Goal: Find contact information: Find contact information

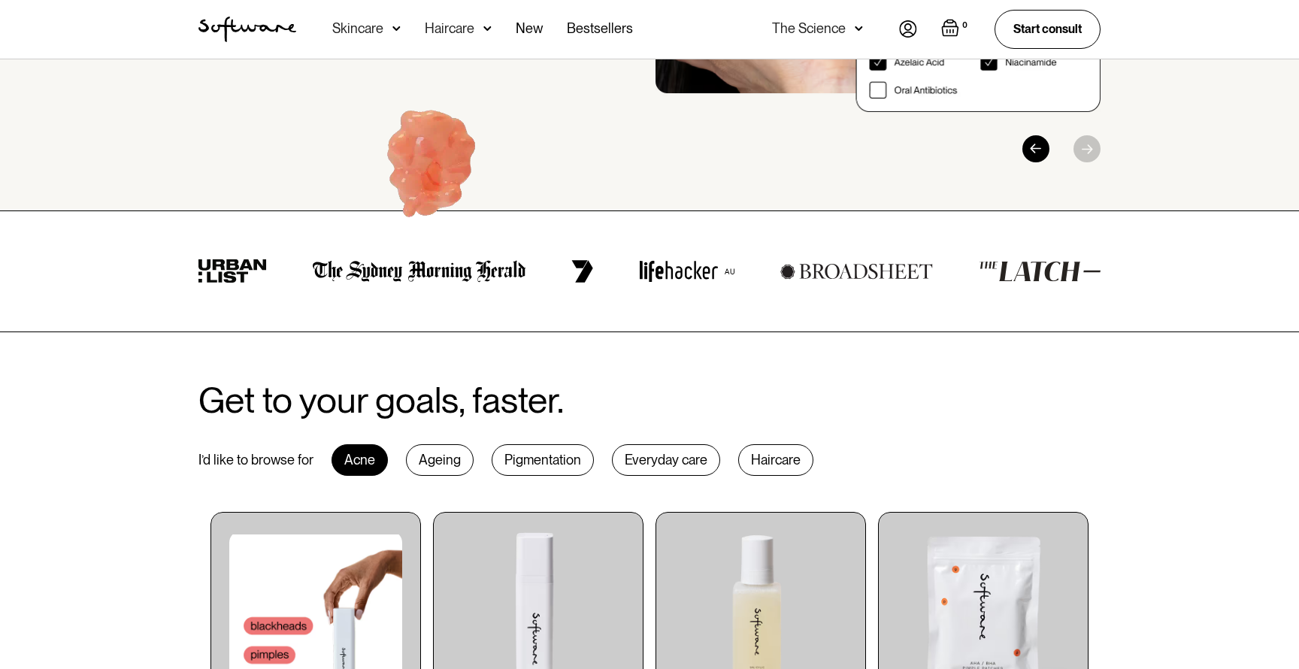
scroll to position [245, 0]
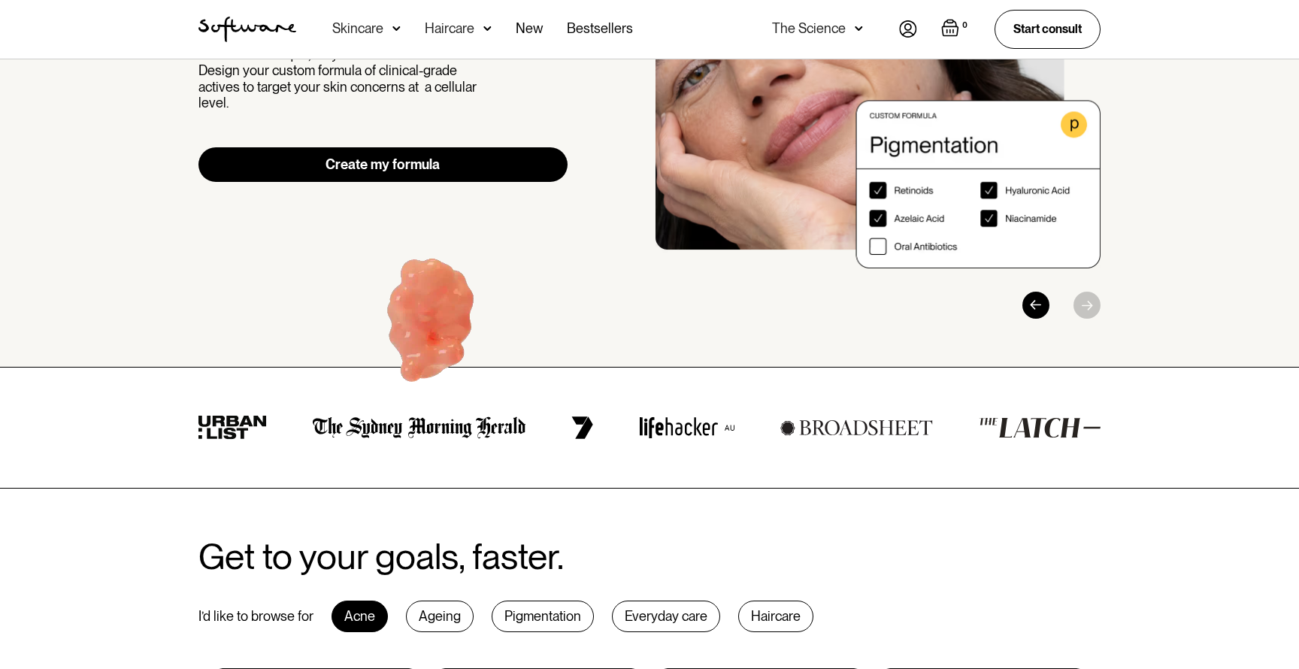
click at [794, 28] on div "The Science" at bounding box center [809, 28] width 74 height 15
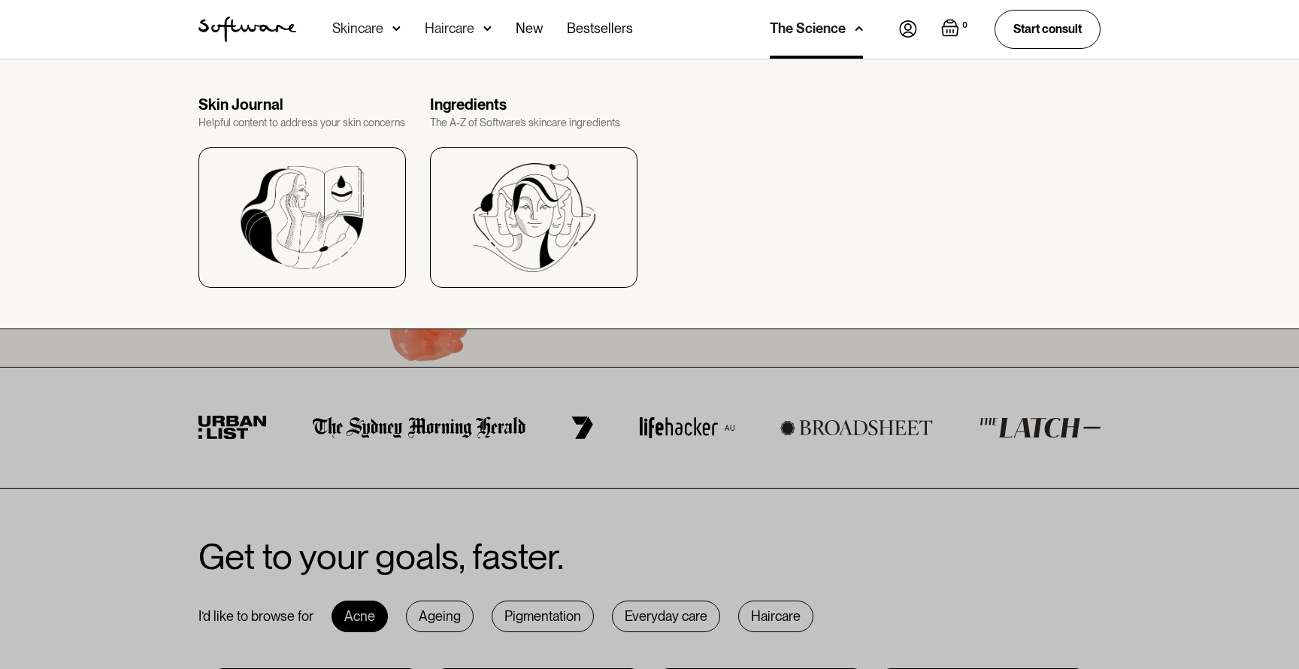
click at [338, 26] on div "Skincare" at bounding box center [357, 28] width 51 height 15
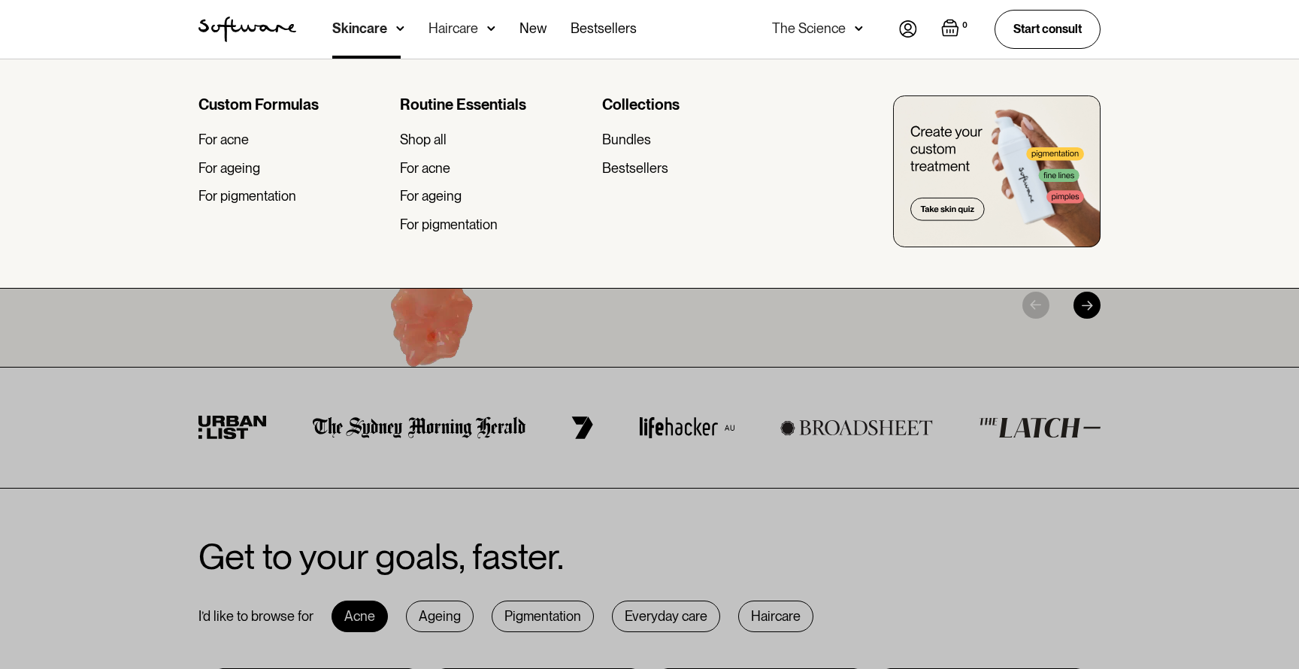
click at [451, 26] on div "Haircare" at bounding box center [453, 28] width 50 height 15
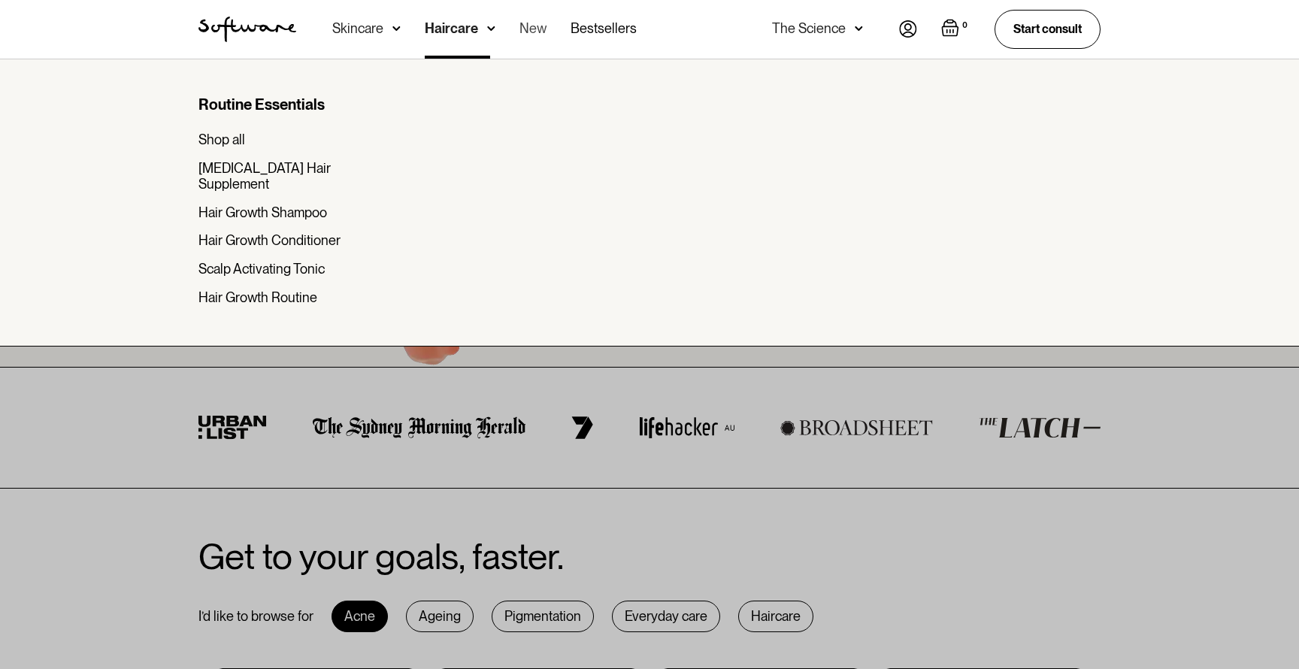
click at [543, 32] on link "New" at bounding box center [532, 29] width 27 height 59
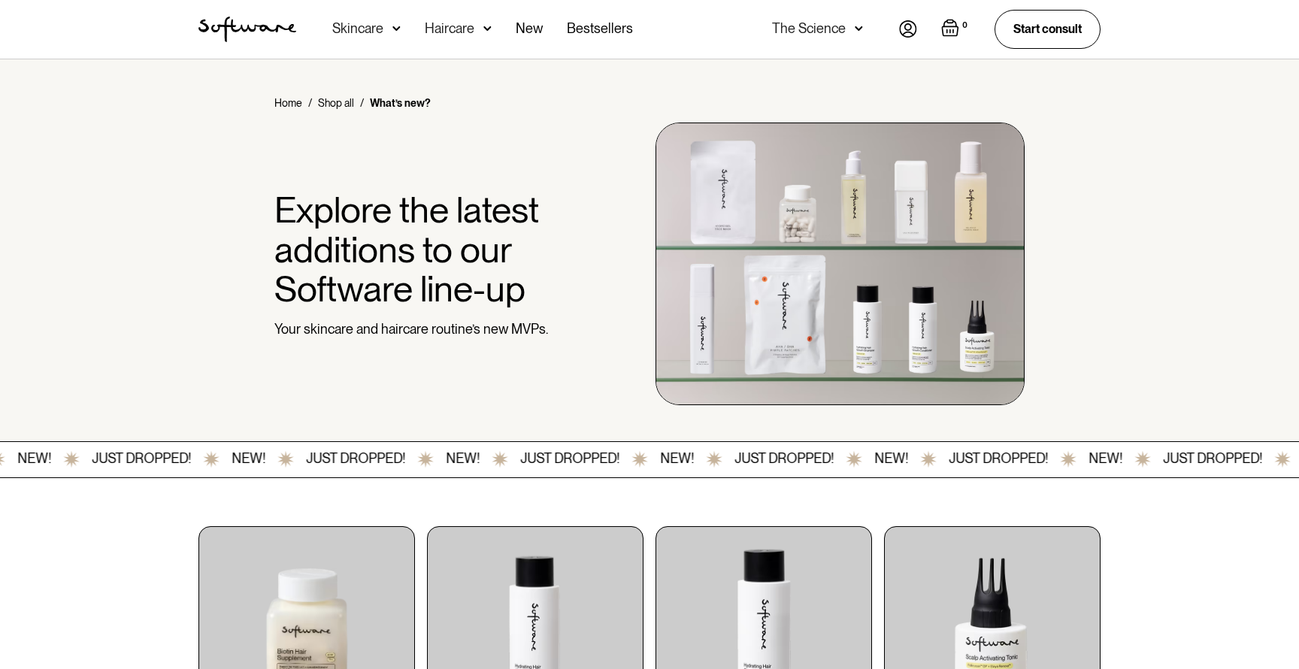
click at [231, 22] on img "home" at bounding box center [247, 30] width 98 height 26
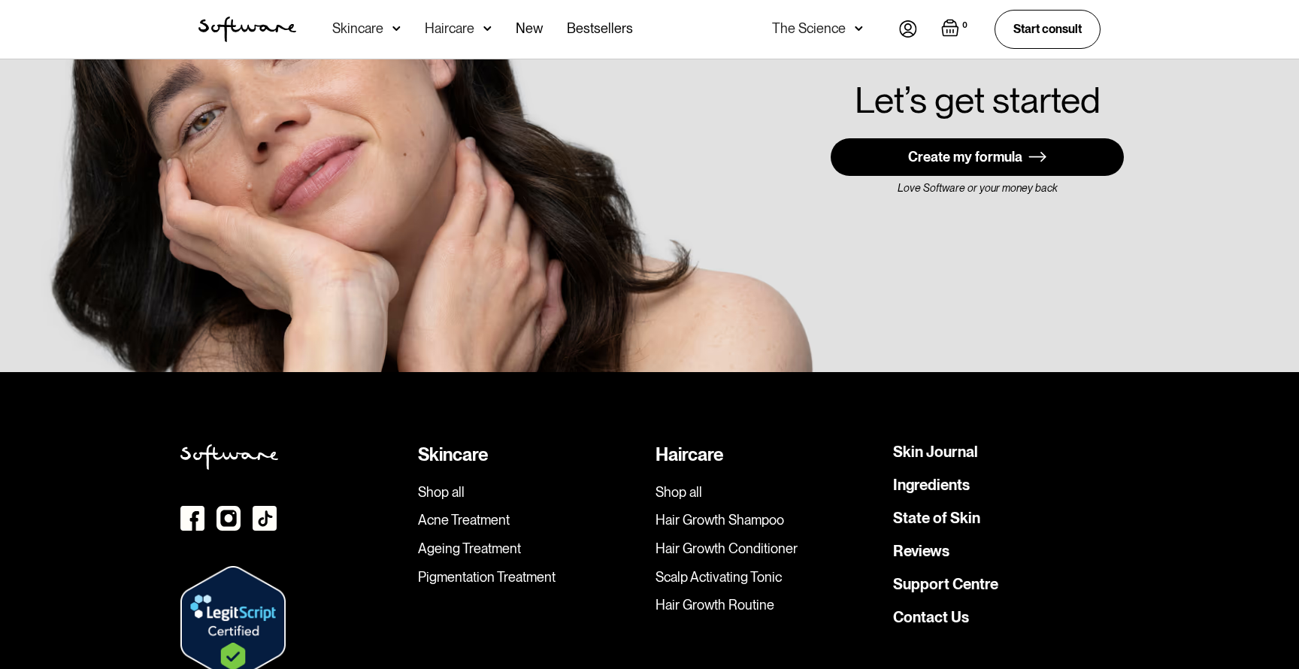
scroll to position [4180, 0]
click at [909, 609] on link "Contact Us" at bounding box center [931, 616] width 76 height 15
